Goal: Task Accomplishment & Management: Manage account settings

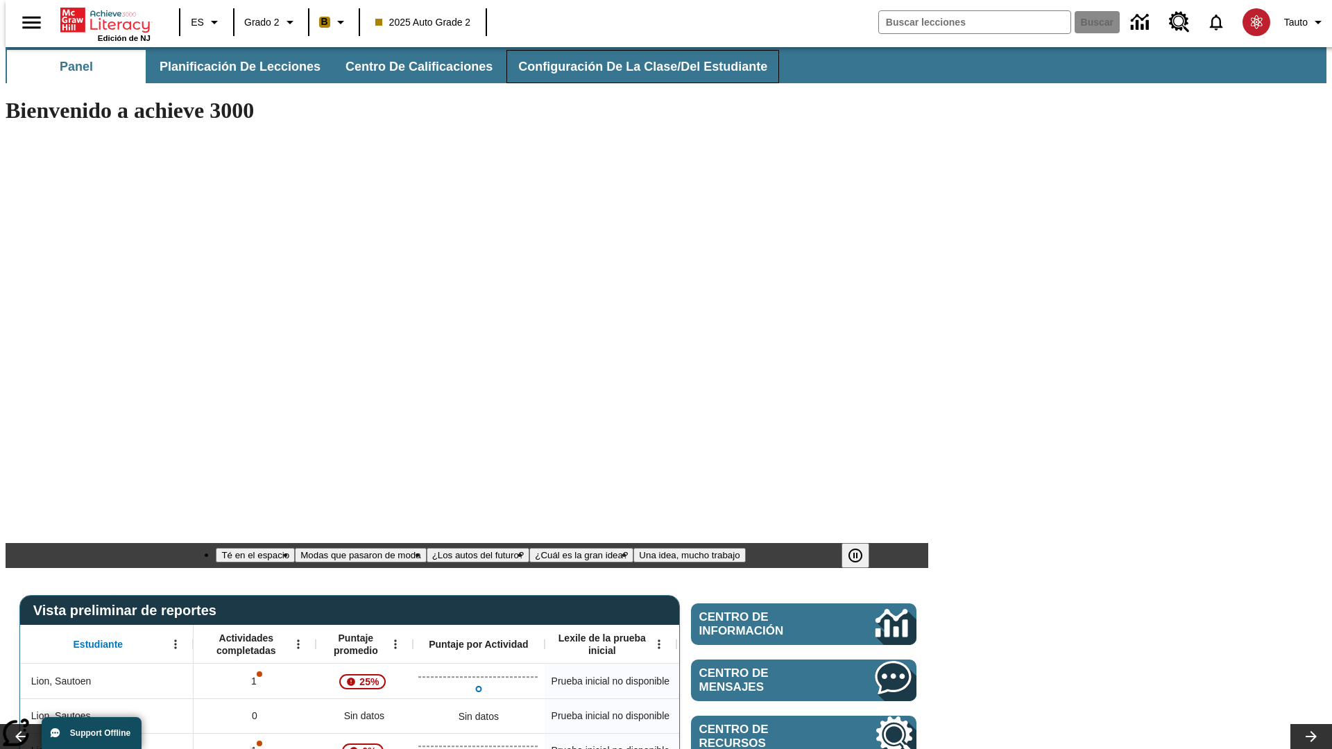
click at [628, 67] on span "Configuración de la clase/del estudiante" at bounding box center [642, 67] width 249 height 16
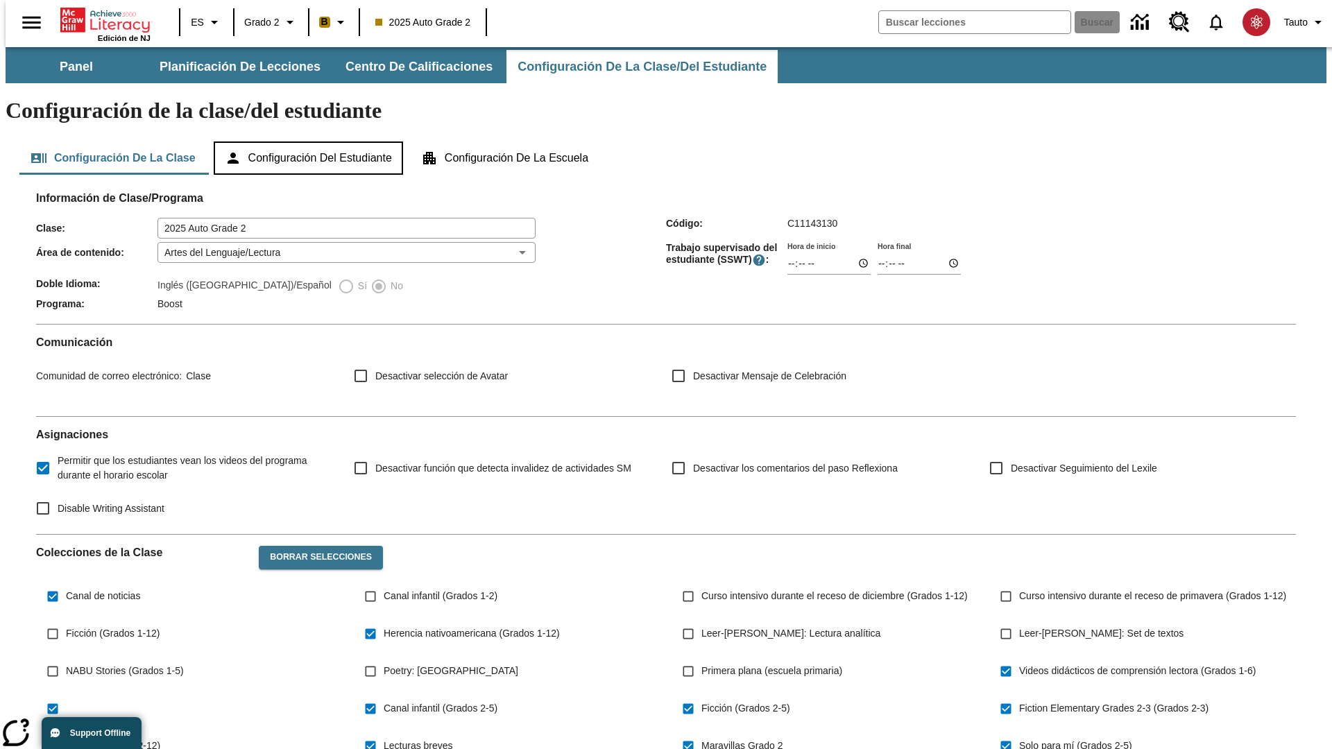
click at [310, 142] on button "Configuración del estudiante" at bounding box center [308, 158] width 189 height 33
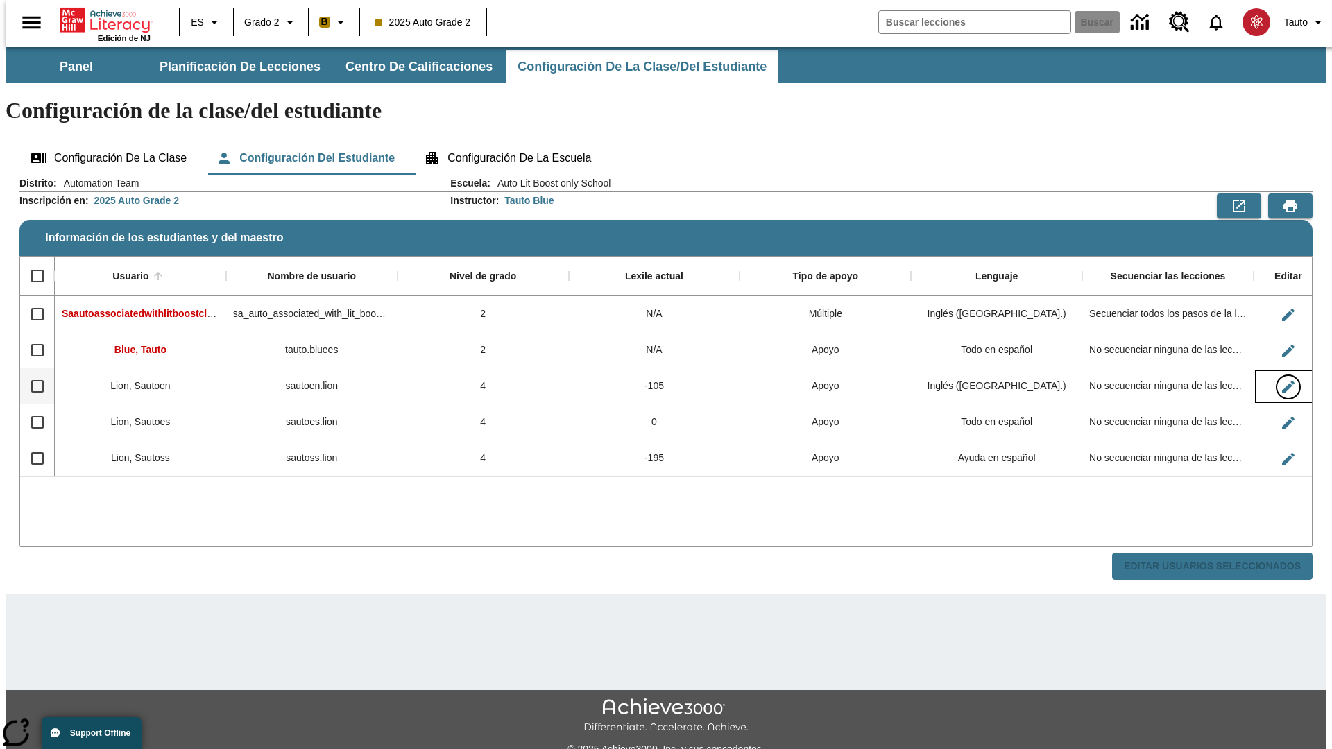
click at [1282, 381] on icon "Editar Usuario" at bounding box center [1288, 387] width 12 height 12
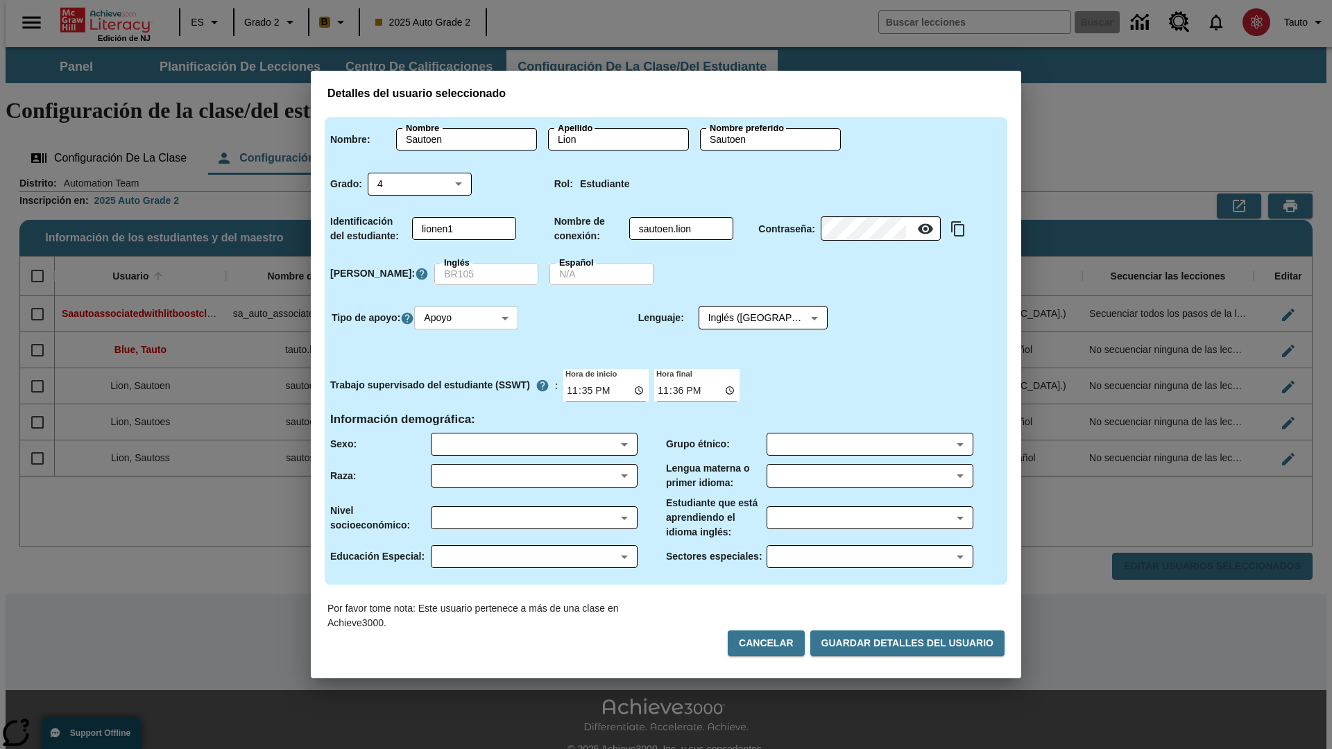
click at [468, 318] on body "Saltar al contenido principal Edición de NJ ES Grado 2 B 2025 Auto Grade 2 Busc…" at bounding box center [666, 413] width 1321 height 733
click at [468, 369] on li "Apoyo" at bounding box center [468, 369] width 104 height 23
click at [750, 318] on body "Saltar al contenido principal Edición de NJ ES Grado 2 B 2025 Auto Grade 2 Busc…" at bounding box center [666, 413] width 1321 height 733
click at [468, 318] on body "Saltar al contenido principal Edición de NJ ES Grado 2 B 2025 Auto Grade 2 Busc…" at bounding box center [666, 413] width 1321 height 733
click at [468, 385] on li "Enriquecimiento" at bounding box center [468, 392] width 104 height 23
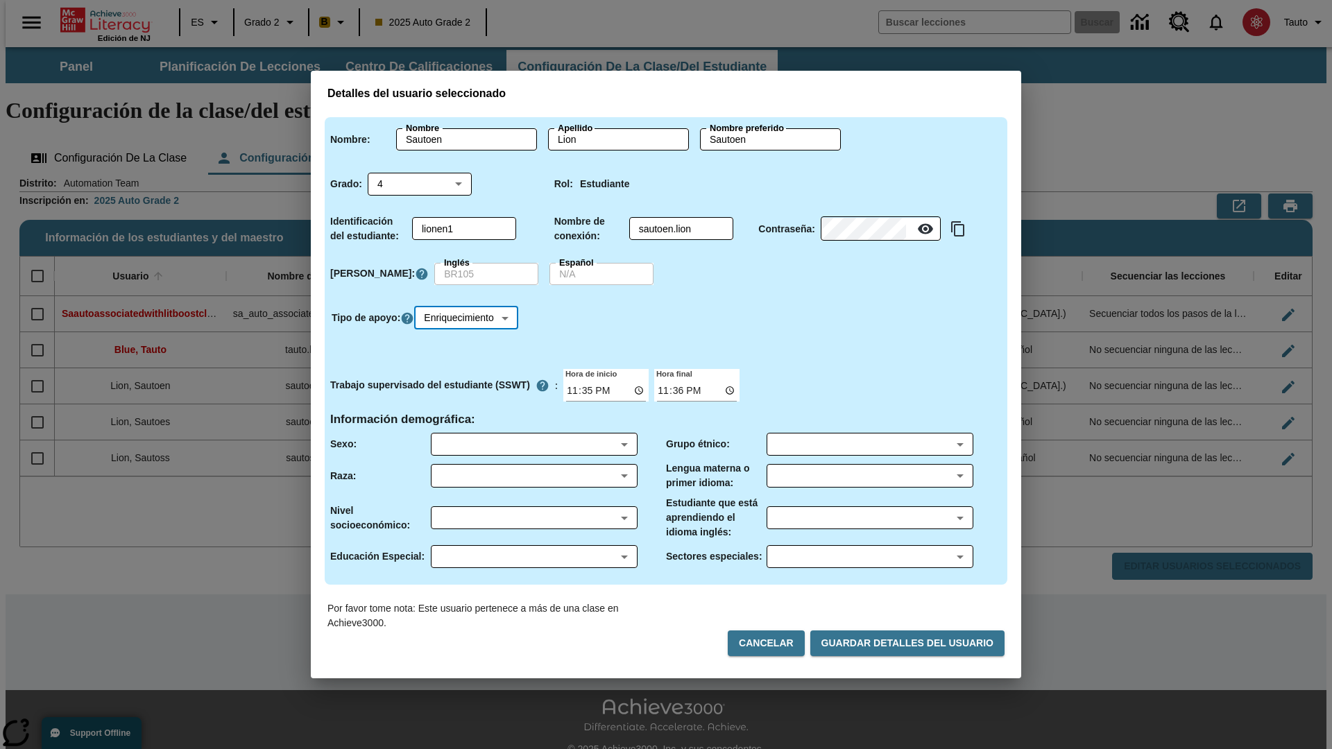
click at [471, 318] on body "Saltar al contenido principal Edición de NJ ES Grado 2 B 2025 Auto Grade 2 Busc…" at bounding box center [666, 413] width 1321 height 733
click at [471, 346] on li "Estándar" at bounding box center [470, 346] width 109 height 23
click at [468, 318] on body "Saltar al contenido principal Edición de NJ ES Grado 2 B 2025 Auto Grade 2 Busc…" at bounding box center [666, 413] width 1321 height 733
click at [468, 415] on li "Múltiple" at bounding box center [468, 415] width 104 height 23
type input "M"
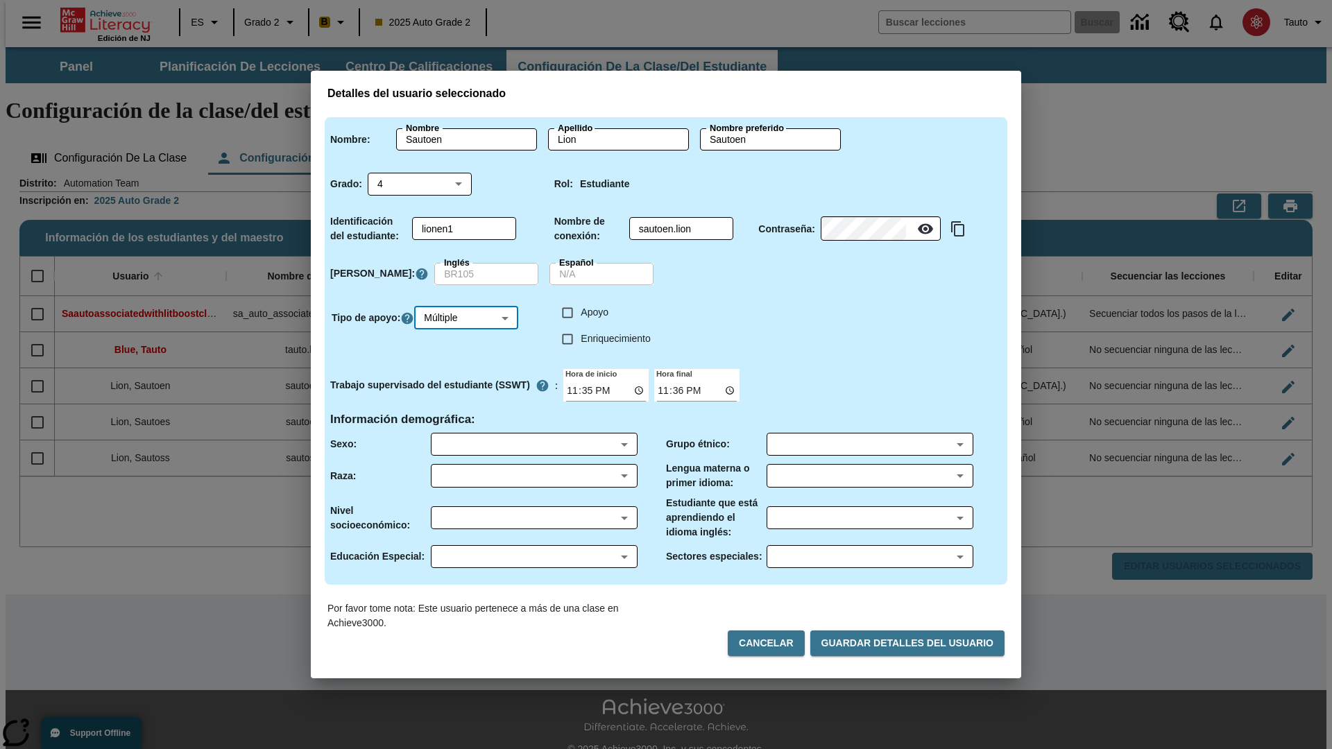
click at [568, 339] on input "Enriquecimiento" at bounding box center [567, 339] width 26 height 26
checkbox input "true"
